Goal: Information Seeking & Learning: Find specific fact

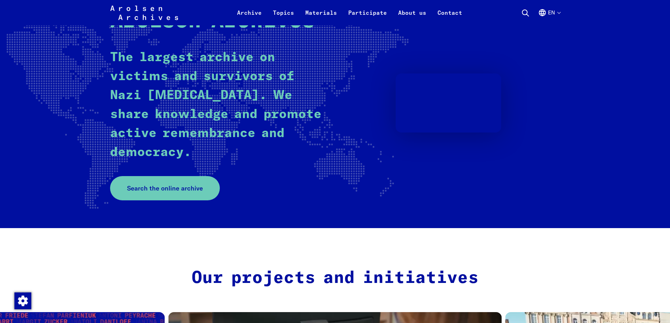
scroll to position [70, 0]
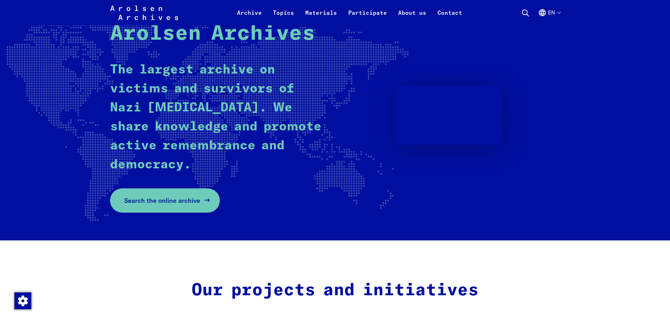
click at [154, 206] on link "Search the online archive" at bounding box center [165, 200] width 110 height 24
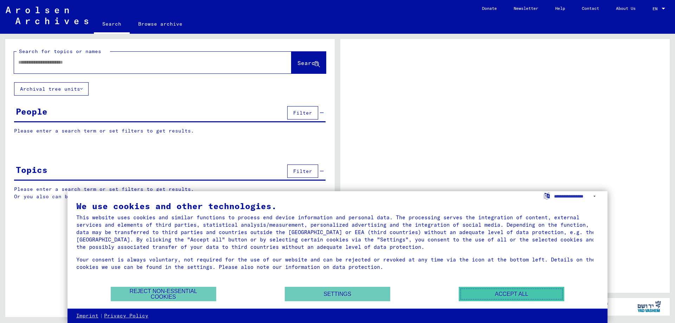
click at [516, 291] on button "Accept all" at bounding box center [511, 294] width 105 height 14
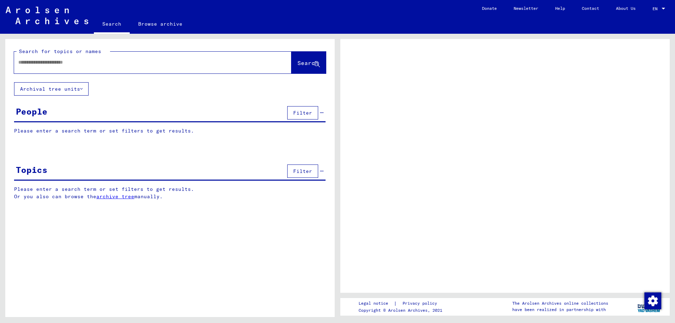
click at [304, 116] on button "Filter" at bounding box center [302, 112] width 31 height 13
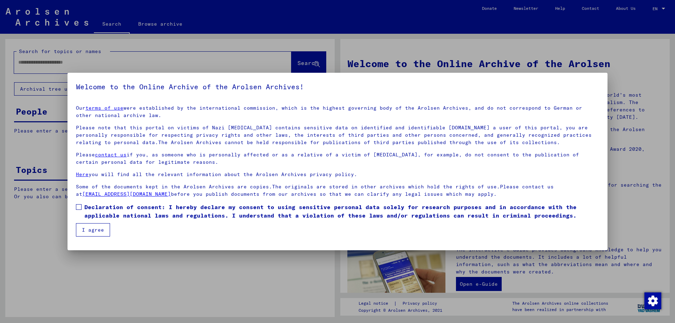
click at [76, 205] on span at bounding box center [79, 207] width 6 height 6
click at [93, 231] on button "I agree" at bounding box center [93, 229] width 34 height 13
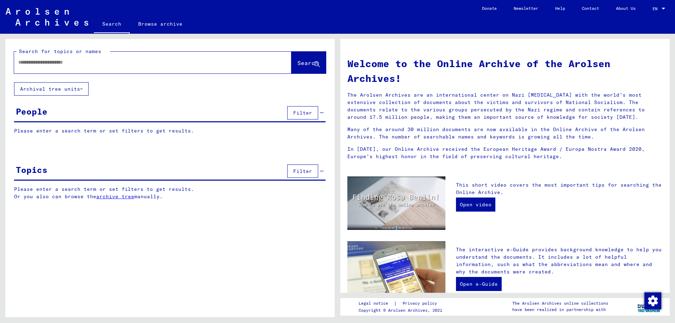
click at [91, 59] on input "text" at bounding box center [144, 62] width 252 height 7
click at [307, 65] on span "Search" at bounding box center [307, 62] width 21 height 7
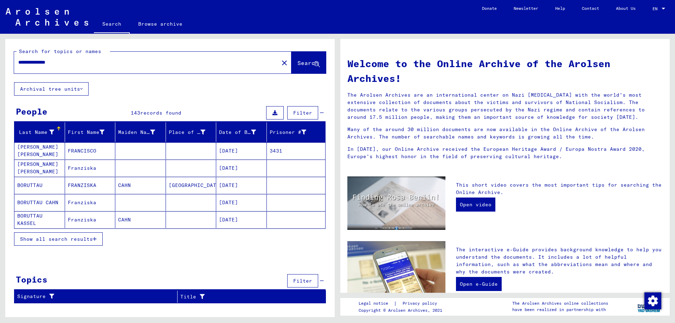
drag, startPoint x: 46, startPoint y: 61, endPoint x: 4, endPoint y: 61, distance: 42.2
click at [4, 61] on div "**********" at bounding box center [168, 175] width 337 height 283
click at [299, 67] on button "Search" at bounding box center [308, 63] width 34 height 22
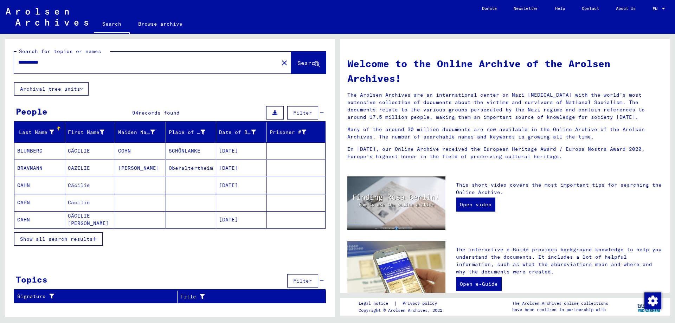
click at [31, 62] on input "**********" at bounding box center [144, 62] width 252 height 7
drag, startPoint x: 34, startPoint y: 62, endPoint x: 0, endPoint y: 62, distance: 34.5
click at [0, 62] on div "**********" at bounding box center [168, 175] width 337 height 283
type input "*****"
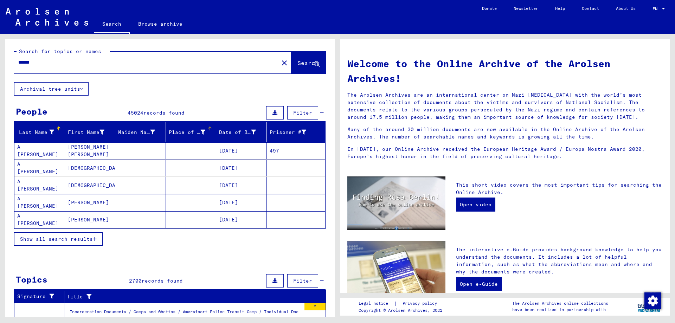
click at [186, 134] on div "Place of Birth" at bounding box center [187, 132] width 37 height 7
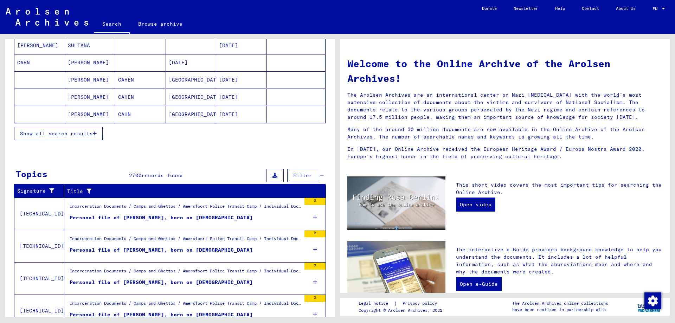
scroll to position [70, 0]
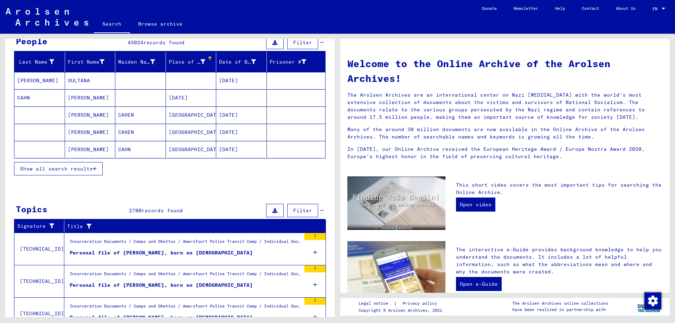
click at [60, 167] on span "Show all search results" at bounding box center [56, 169] width 73 height 6
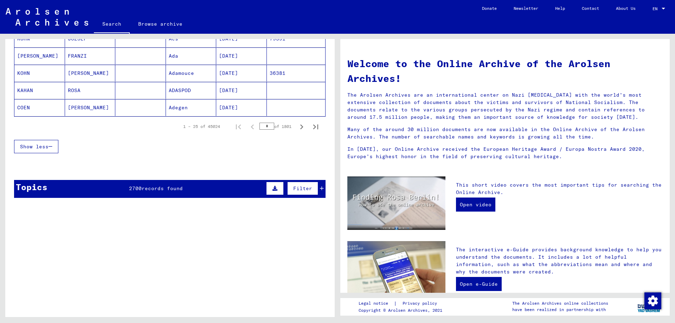
scroll to position [457, 0]
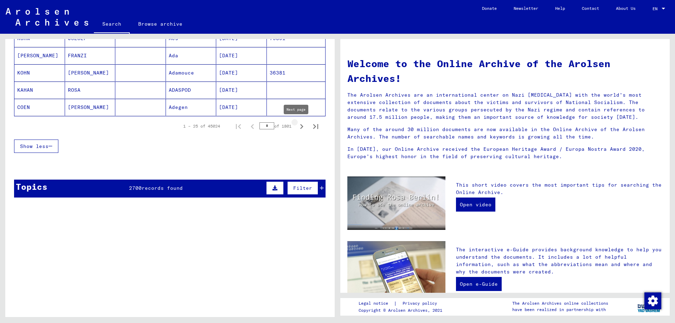
click at [297, 128] on icon "Next page" at bounding box center [302, 127] width 10 height 10
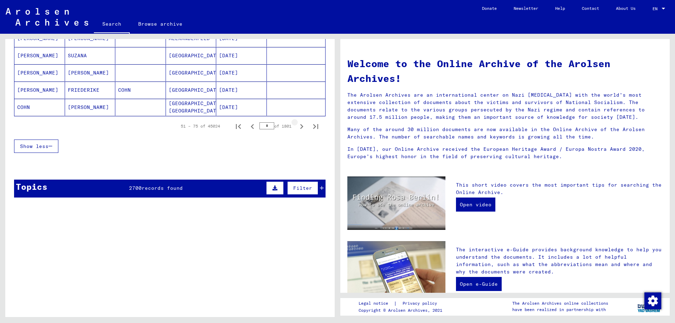
click at [297, 128] on icon "Next page" at bounding box center [302, 127] width 10 height 10
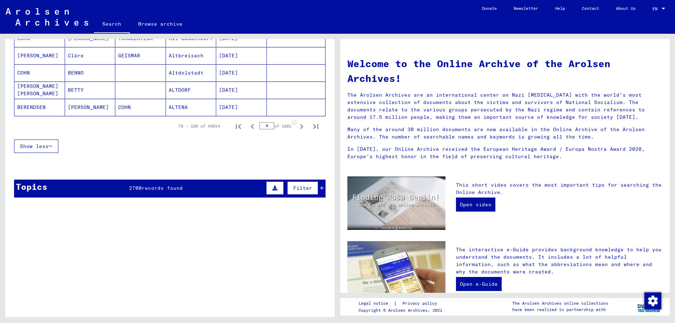
click at [297, 128] on icon "Next page" at bounding box center [302, 127] width 10 height 10
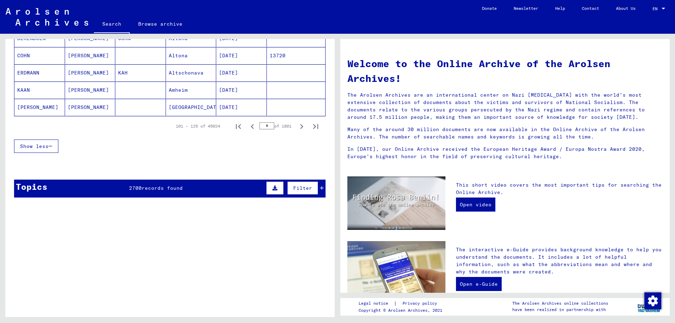
click at [297, 128] on icon "Next page" at bounding box center [302, 127] width 10 height 10
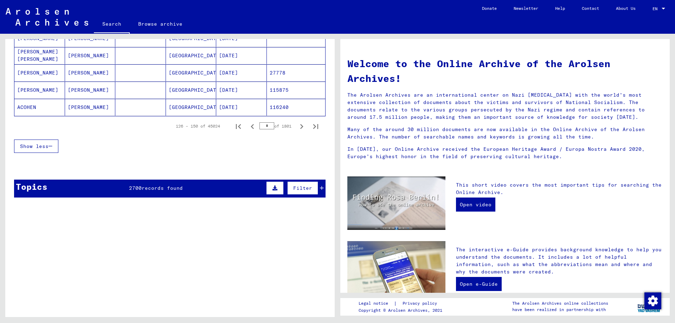
click at [297, 128] on icon "Next page" at bounding box center [302, 127] width 10 height 10
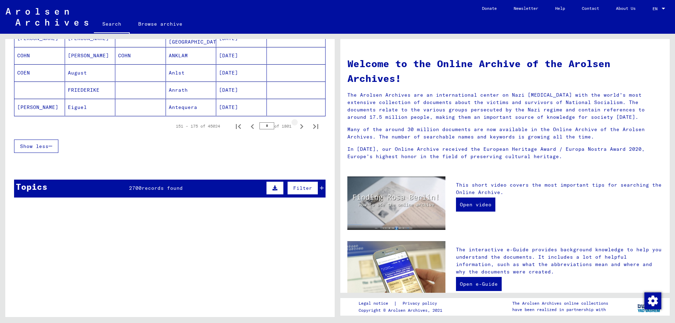
click at [297, 128] on icon "Next page" at bounding box center [302, 127] width 10 height 10
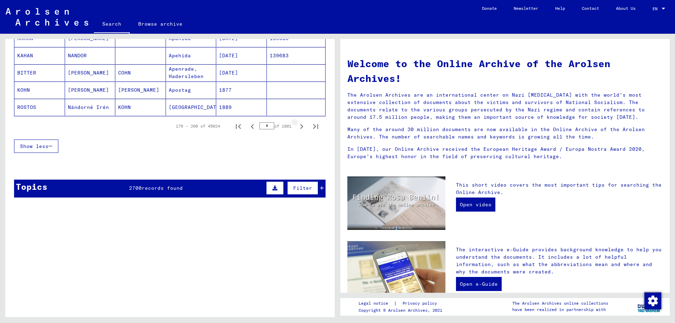
click at [297, 128] on icon "Next page" at bounding box center [302, 127] width 10 height 10
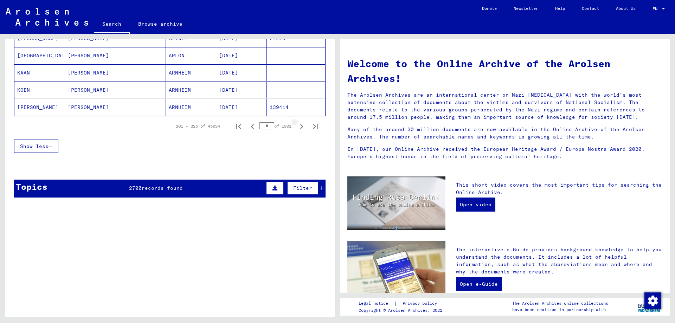
click at [297, 128] on icon "Next page" at bounding box center [302, 127] width 10 height 10
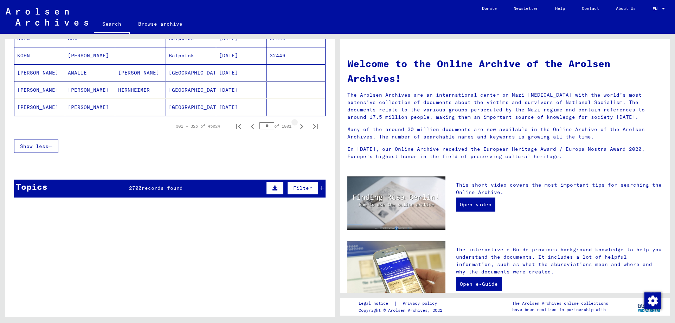
click at [297, 128] on icon "Next page" at bounding box center [302, 127] width 10 height 10
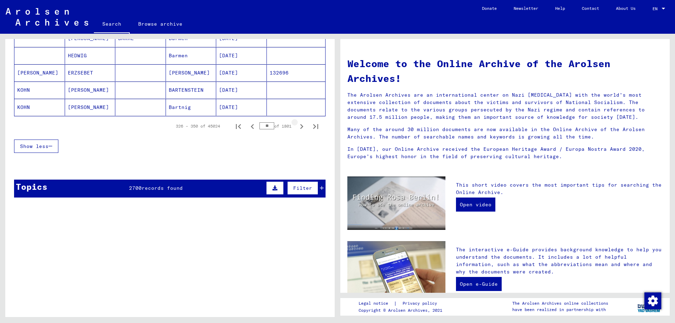
click at [297, 128] on icon "Next page" at bounding box center [302, 127] width 10 height 10
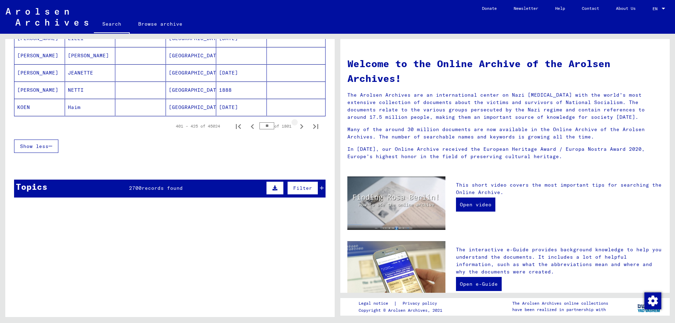
click at [297, 128] on icon "Next page" at bounding box center [302, 127] width 10 height 10
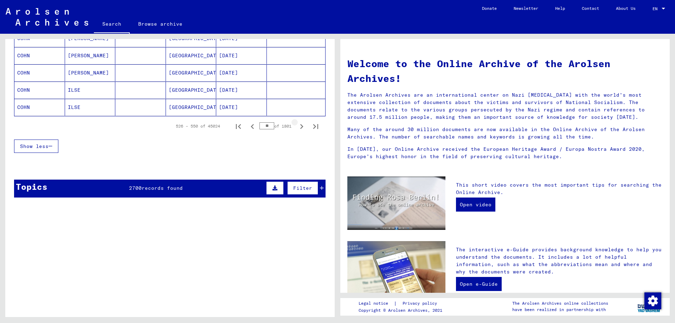
click at [297, 128] on icon "Next page" at bounding box center [302, 127] width 10 height 10
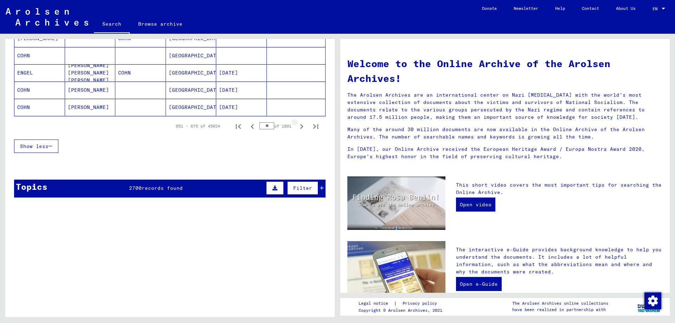
click at [297, 128] on icon "Next page" at bounding box center [302, 127] width 10 height 10
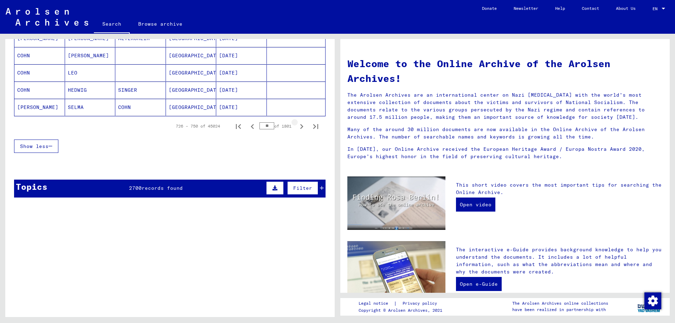
click at [297, 128] on icon "Next page" at bounding box center [302, 127] width 10 height 10
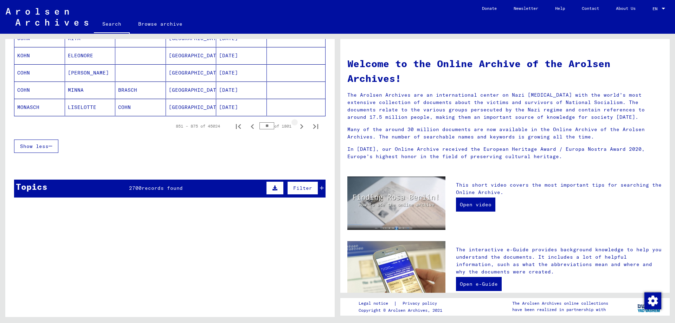
click at [297, 128] on icon "Next page" at bounding box center [302, 127] width 10 height 10
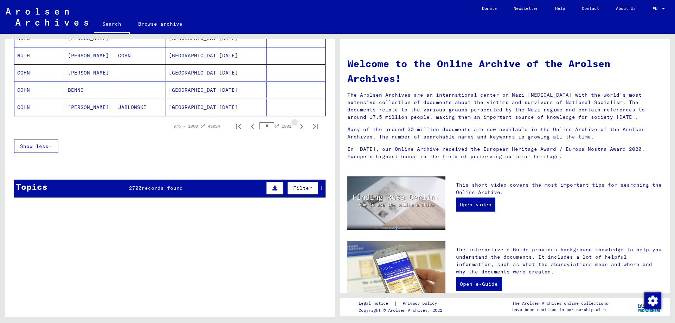
click at [297, 128] on icon "Next page" at bounding box center [302, 127] width 10 height 10
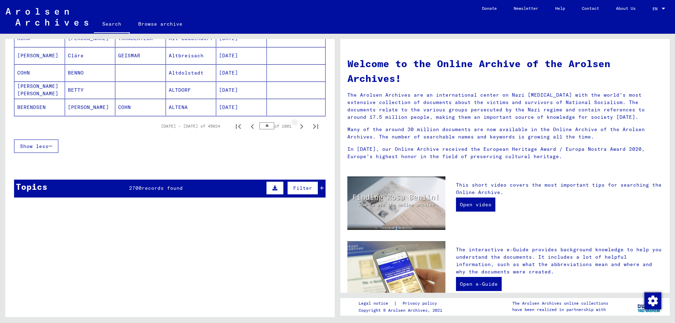
click at [297, 128] on icon "Next page" at bounding box center [302, 127] width 10 height 10
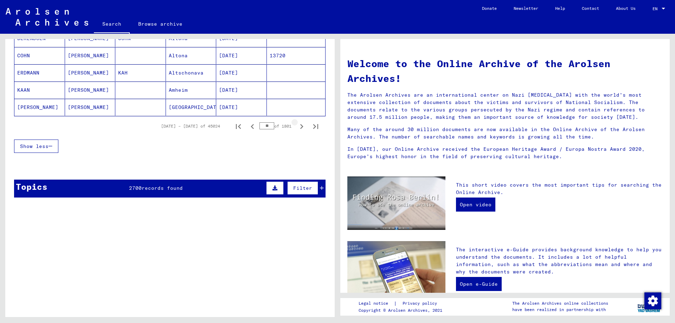
click at [297, 128] on icon "Next page" at bounding box center [302, 127] width 10 height 10
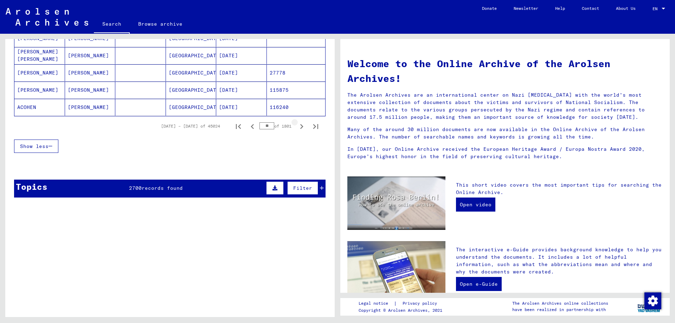
click at [297, 128] on icon "Next page" at bounding box center [302, 127] width 10 height 10
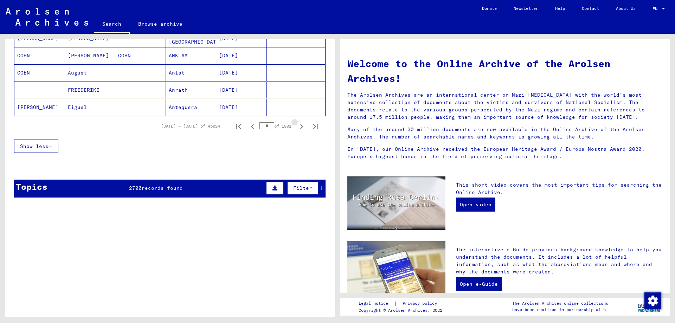
click at [297, 128] on icon "Next page" at bounding box center [302, 127] width 10 height 10
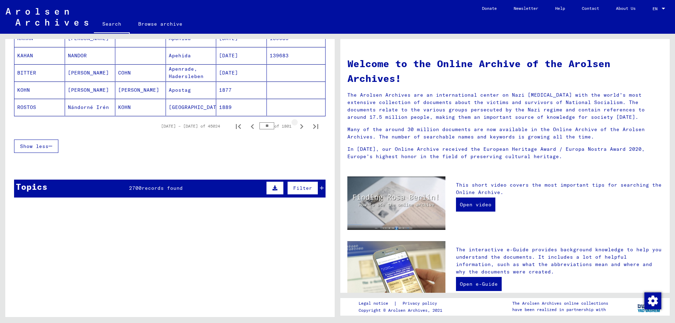
click at [297, 128] on icon "Next page" at bounding box center [302, 127] width 10 height 10
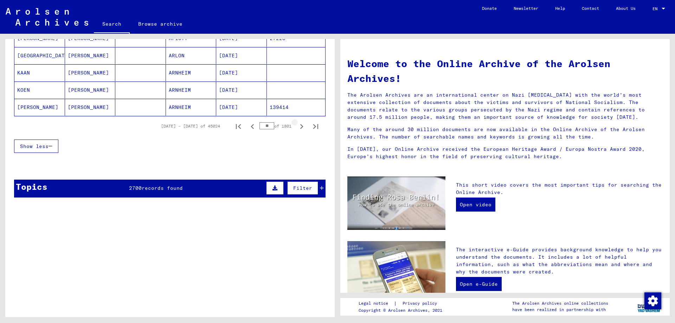
click at [297, 128] on icon "Next page" at bounding box center [302, 127] width 10 height 10
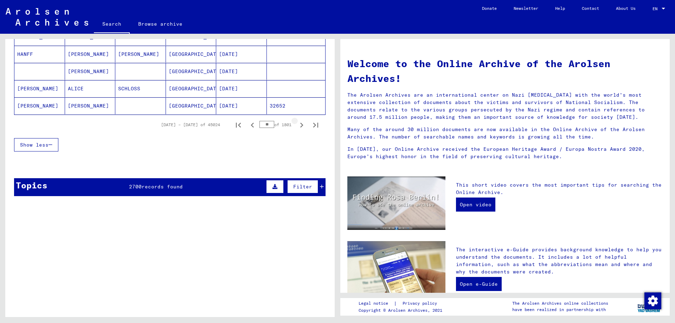
click at [297, 128] on icon "Next page" at bounding box center [302, 125] width 10 height 10
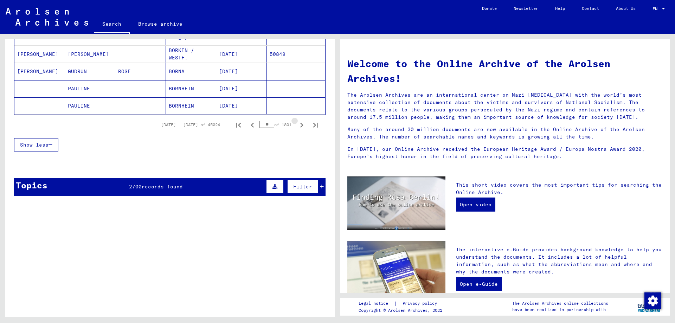
scroll to position [457, 0]
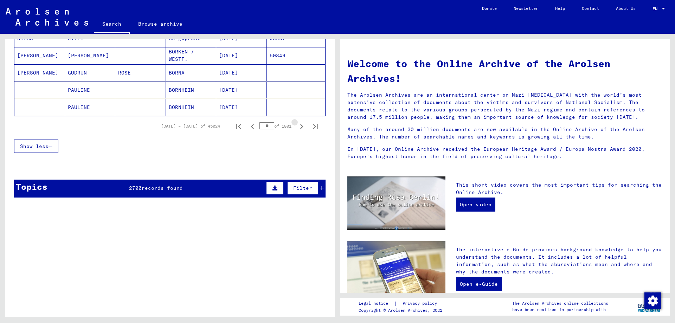
click at [297, 128] on icon "Next page" at bounding box center [302, 127] width 10 height 10
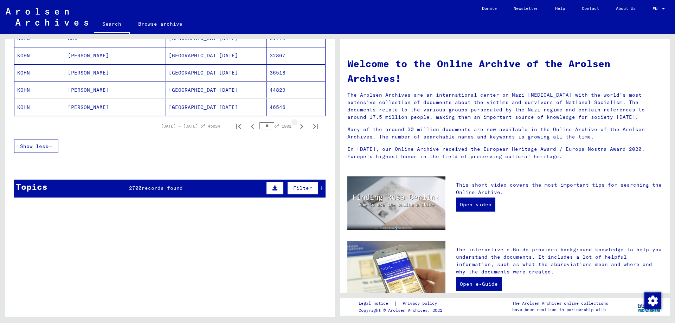
click at [297, 128] on icon "Next page" at bounding box center [302, 127] width 10 height 10
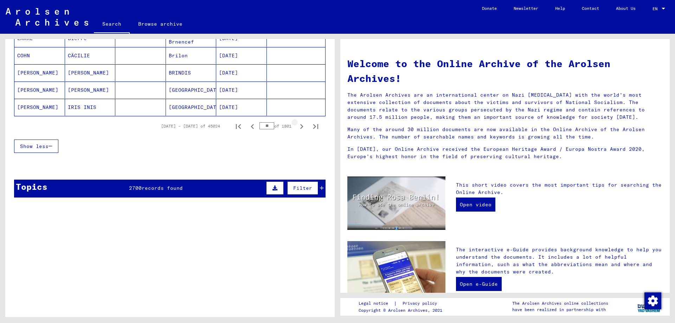
click at [297, 128] on icon "Next page" at bounding box center [302, 127] width 10 height 10
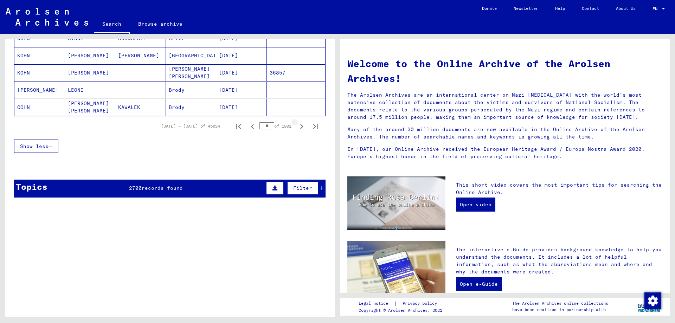
click at [297, 128] on icon "Next page" at bounding box center [302, 127] width 10 height 10
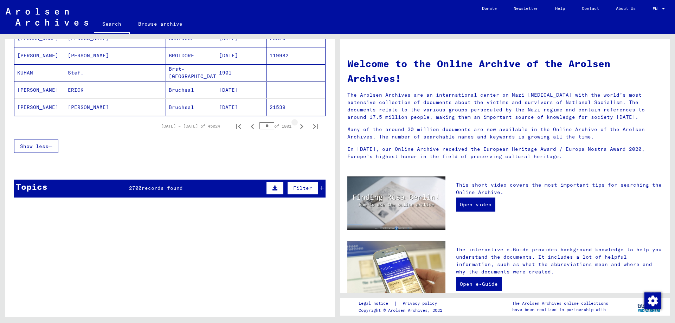
click at [297, 128] on icon "Next page" at bounding box center [302, 127] width 10 height 10
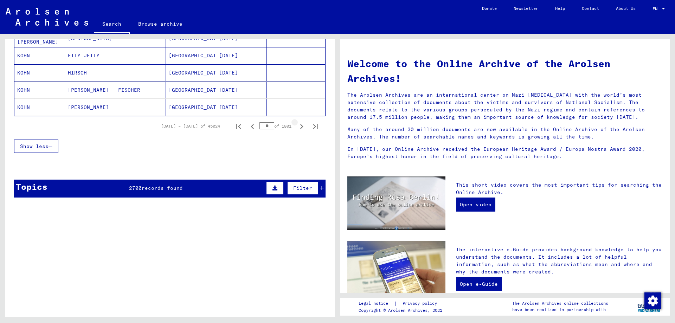
click at [297, 128] on icon "Next page" at bounding box center [302, 127] width 10 height 10
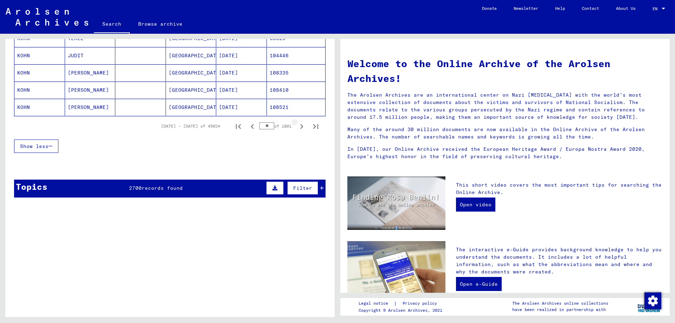
click at [297, 128] on icon "Next page" at bounding box center [302, 127] width 10 height 10
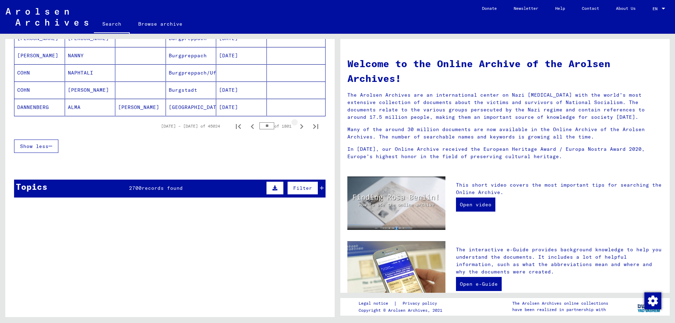
click at [297, 128] on icon "Next page" at bounding box center [302, 127] width 10 height 10
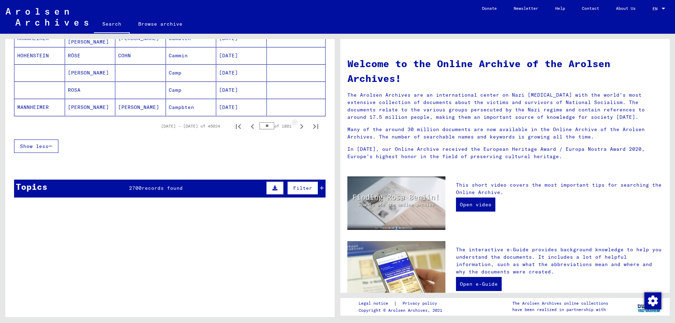
click at [297, 128] on icon "Next page" at bounding box center [302, 127] width 10 height 10
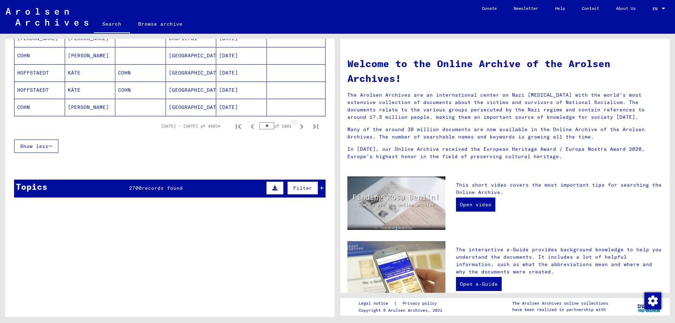
click at [297, 128] on icon "Next page" at bounding box center [302, 127] width 10 height 10
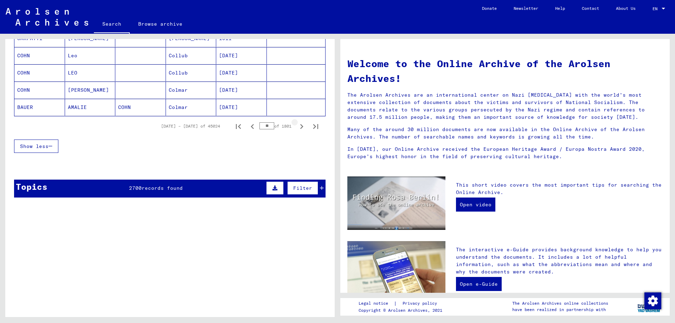
click at [297, 128] on icon "Next page" at bounding box center [302, 127] width 10 height 10
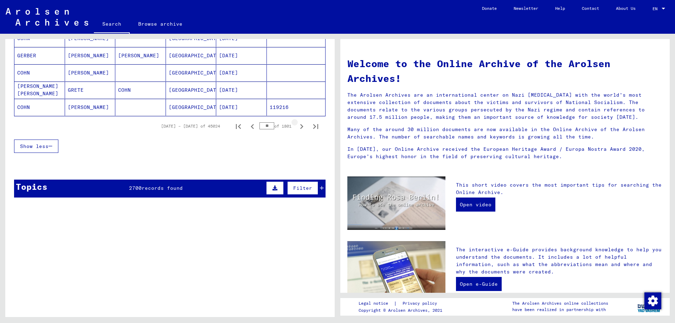
click at [297, 128] on icon "Next page" at bounding box center [302, 127] width 10 height 10
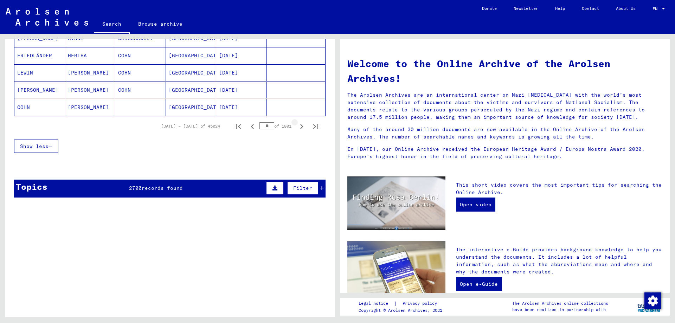
click at [297, 128] on icon "Next page" at bounding box center [302, 127] width 10 height 10
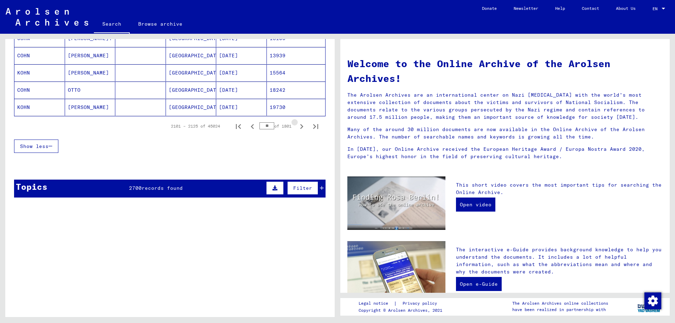
click at [297, 128] on icon "Next page" at bounding box center [302, 127] width 10 height 10
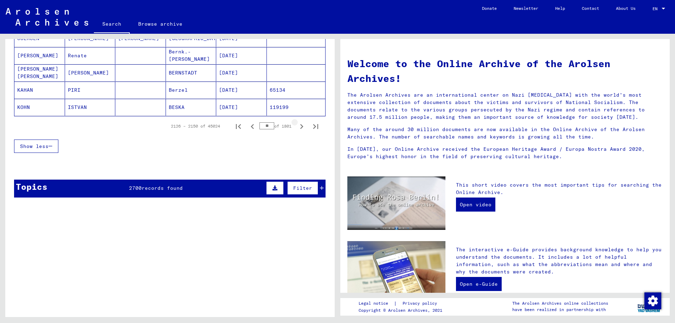
click at [297, 128] on icon "Next page" at bounding box center [302, 127] width 10 height 10
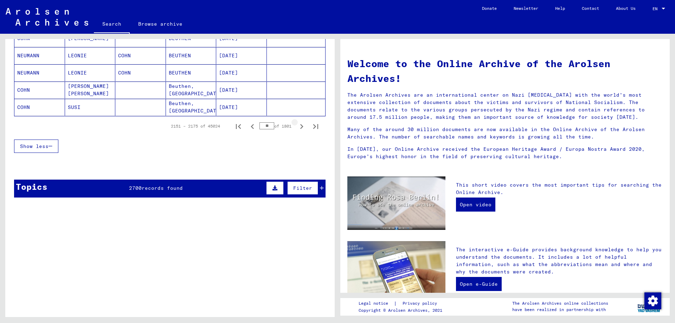
click at [297, 128] on icon "Next page" at bounding box center [302, 127] width 10 height 10
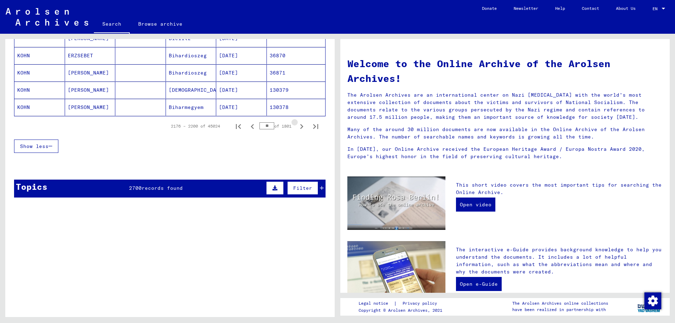
click at [297, 128] on icon "Next page" at bounding box center [302, 127] width 10 height 10
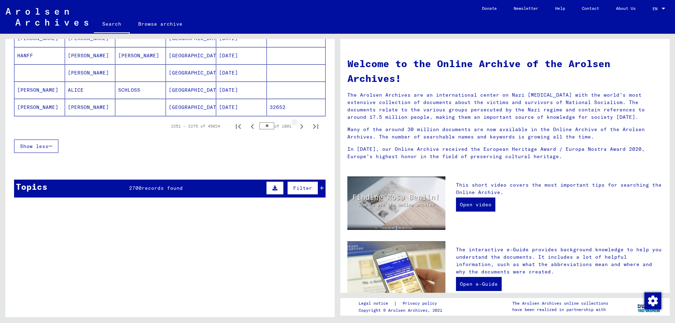
click at [297, 128] on icon "Next page" at bounding box center [302, 127] width 10 height 10
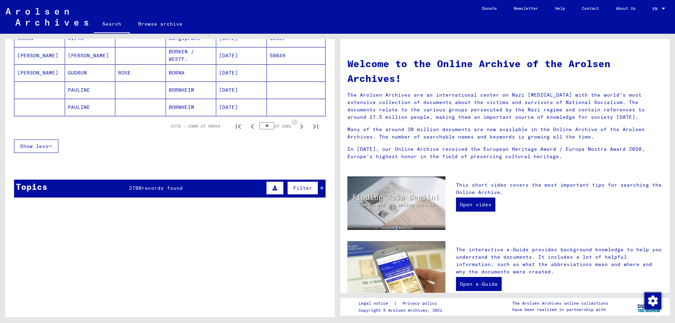
click at [297, 128] on icon "Next page" at bounding box center [302, 127] width 10 height 10
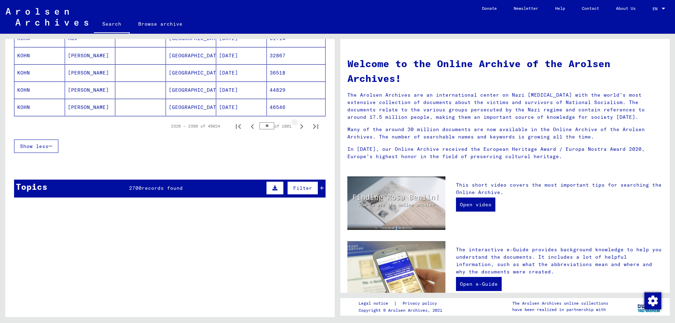
click at [297, 128] on icon "Next page" at bounding box center [302, 127] width 10 height 10
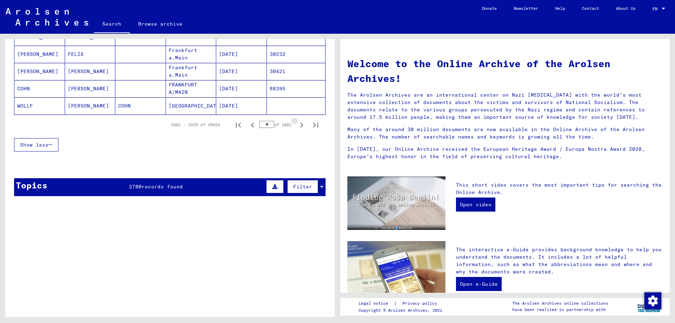
click at [297, 128] on icon "Next page" at bounding box center [302, 125] width 10 height 10
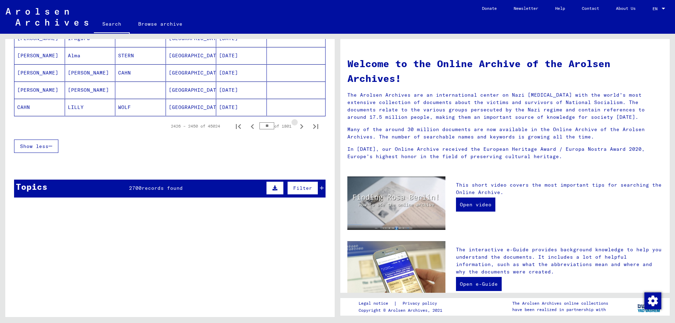
click at [297, 128] on icon "Next page" at bounding box center [302, 127] width 10 height 10
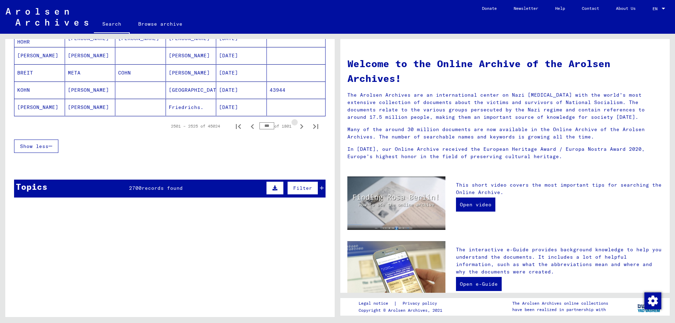
click at [297, 128] on icon "Next page" at bounding box center [302, 127] width 10 height 10
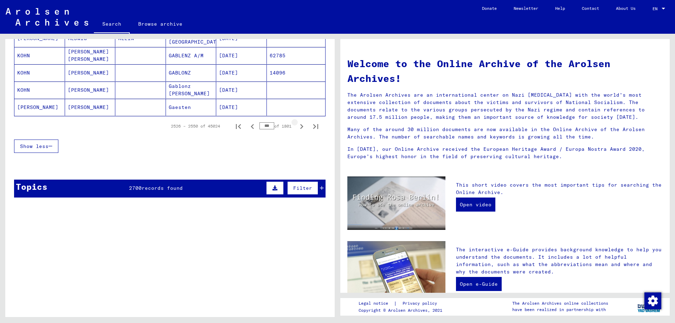
click at [297, 128] on icon "Next page" at bounding box center [302, 127] width 10 height 10
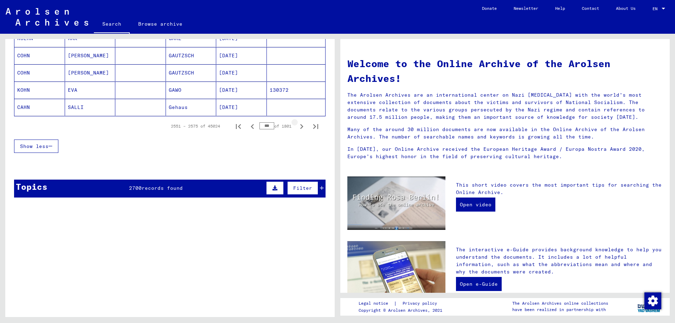
click at [297, 128] on icon "Next page" at bounding box center [302, 127] width 10 height 10
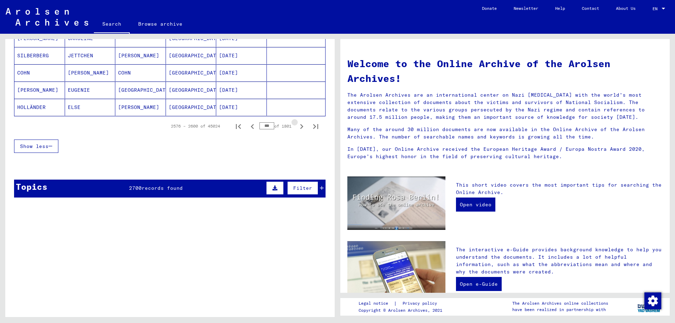
click at [297, 128] on icon "Next page" at bounding box center [302, 127] width 10 height 10
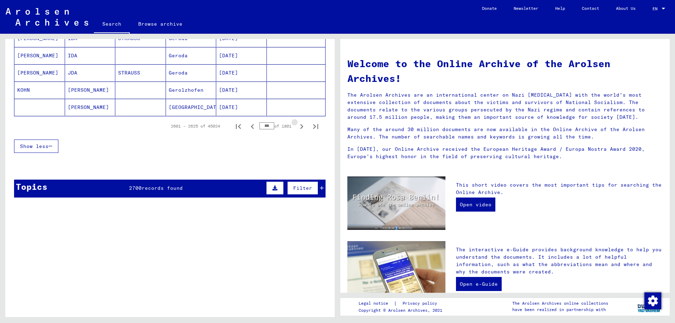
click at [297, 128] on icon "Next page" at bounding box center [302, 127] width 10 height 10
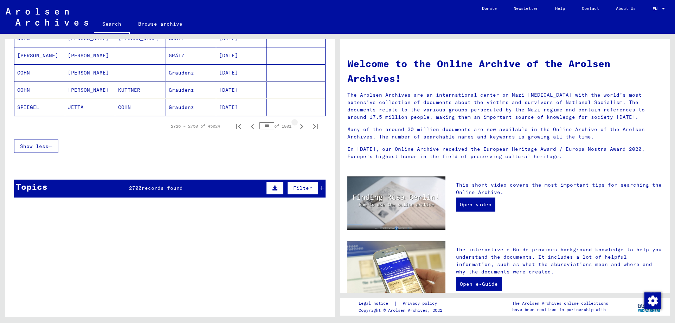
click at [297, 128] on icon "Next page" at bounding box center [302, 127] width 10 height 10
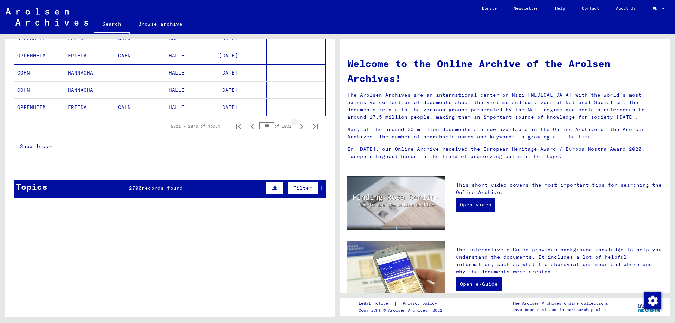
click at [297, 128] on icon "Next page" at bounding box center [302, 127] width 10 height 10
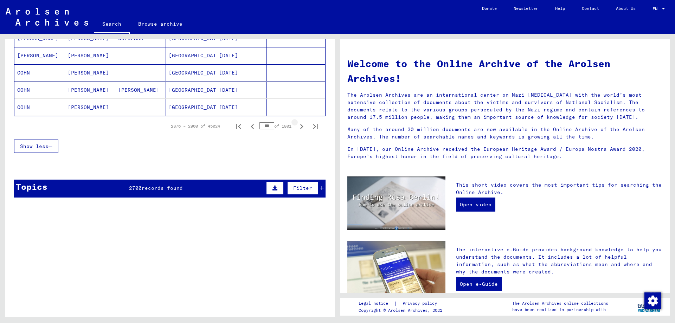
click at [297, 128] on icon "Next page" at bounding box center [302, 127] width 10 height 10
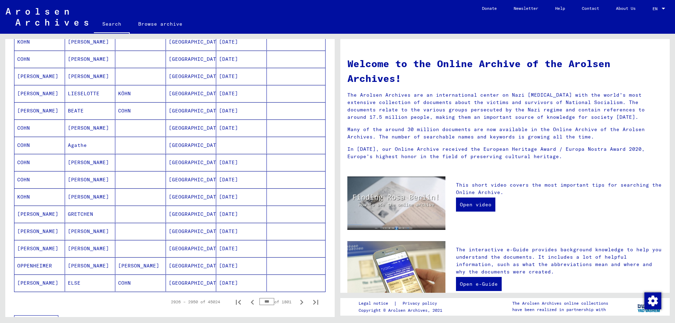
scroll to position [422, 0]
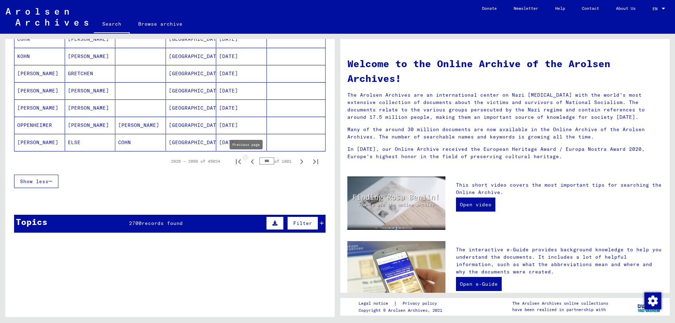
click at [247, 162] on icon "Previous page" at bounding box center [252, 162] width 10 height 10
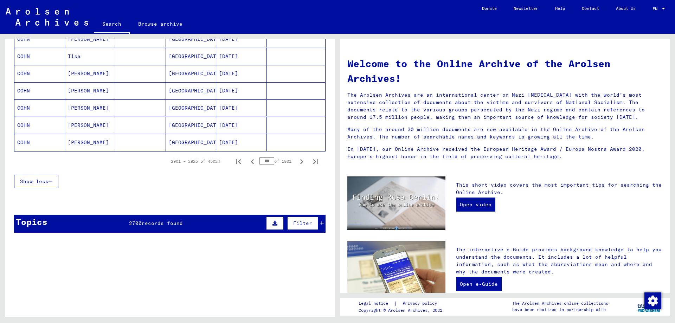
click at [251, 161] on icon "Previous page" at bounding box center [252, 161] width 3 height 5
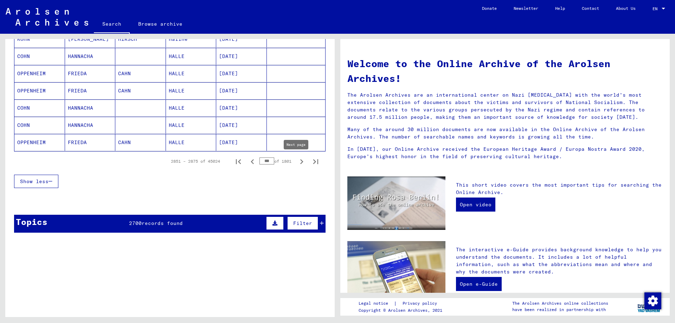
click at [297, 163] on icon "Next page" at bounding box center [302, 162] width 10 height 10
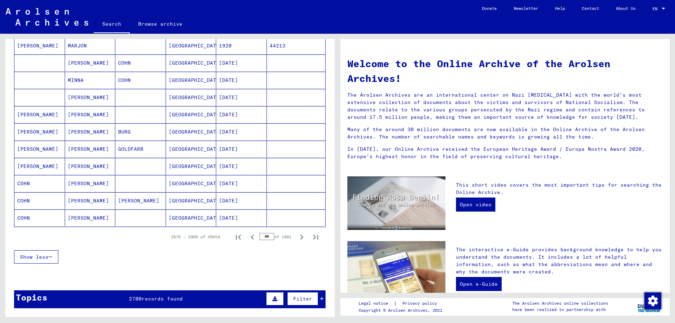
scroll to position [351, 0]
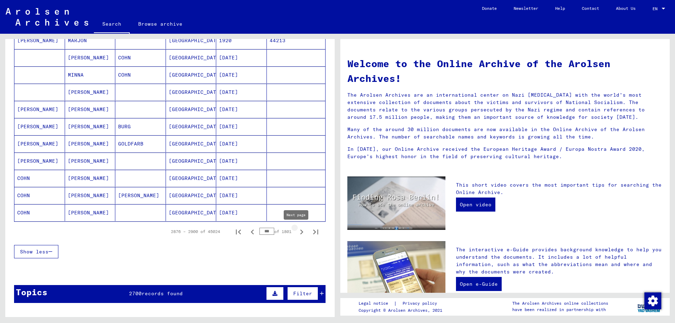
click at [297, 233] on icon "Next page" at bounding box center [302, 232] width 10 height 10
type input "***"
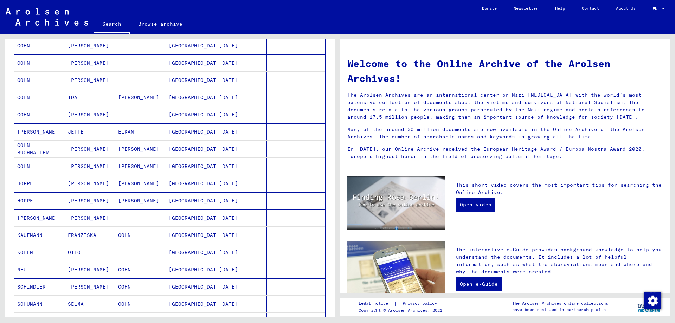
scroll to position [0, 0]
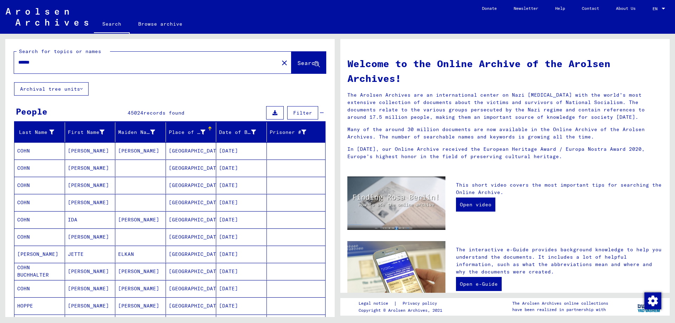
click at [62, 62] on input "*****" at bounding box center [144, 62] width 252 height 7
type input "*"
type input "******"
click at [297, 66] on span "Search" at bounding box center [307, 62] width 21 height 7
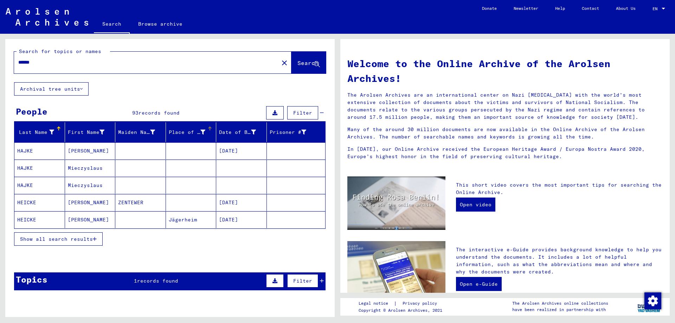
click at [175, 132] on div "Place of Birth" at bounding box center [187, 132] width 37 height 7
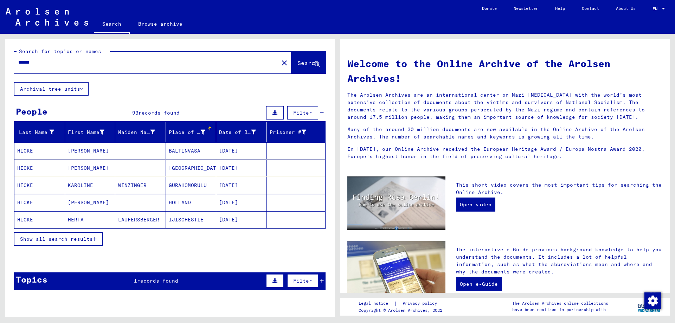
click at [41, 236] on span "Show all search results" at bounding box center [56, 239] width 73 height 6
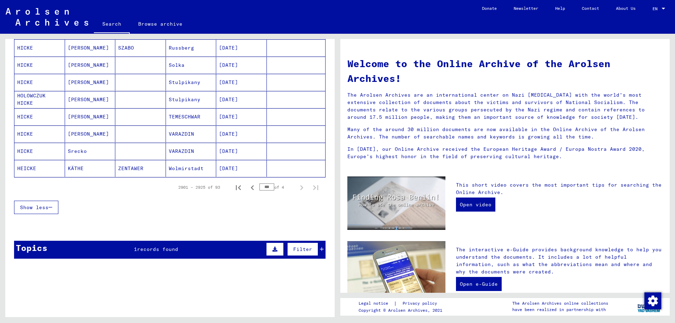
scroll to position [398, 0]
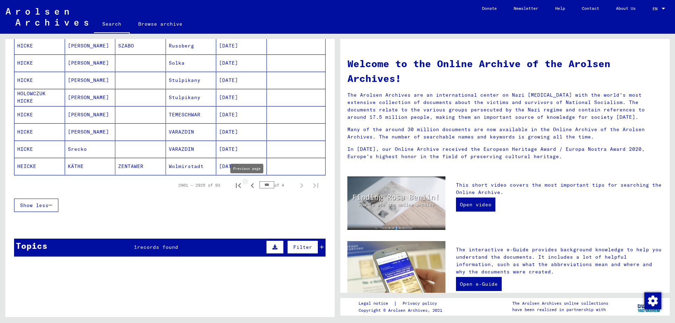
click at [247, 187] on icon "Previous page" at bounding box center [252, 186] width 10 height 10
type input "***"
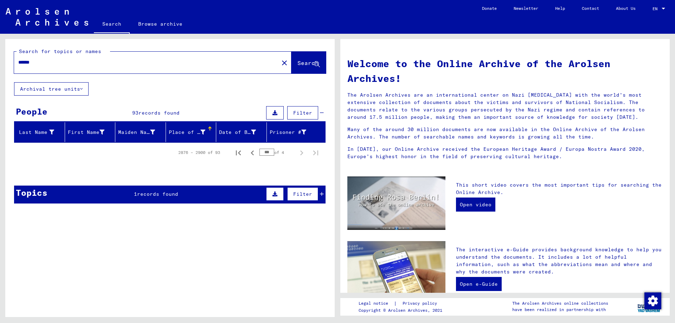
scroll to position [0, 0]
